Goal: Navigation & Orientation: Understand site structure

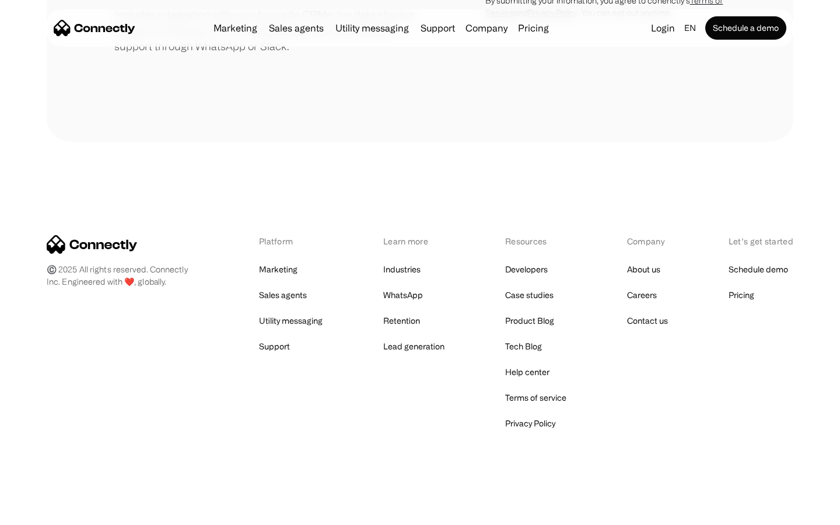
scroll to position [542, 0]
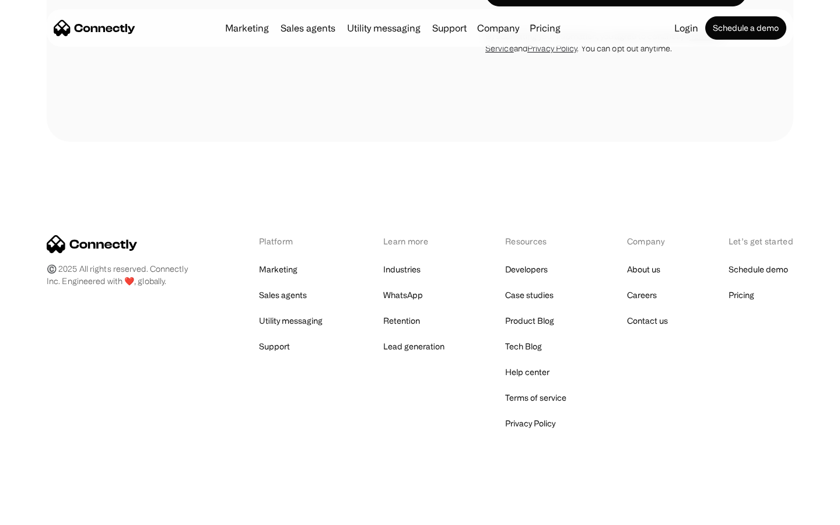
scroll to position [1074, 0]
